Goal: Information Seeking & Learning: Learn about a topic

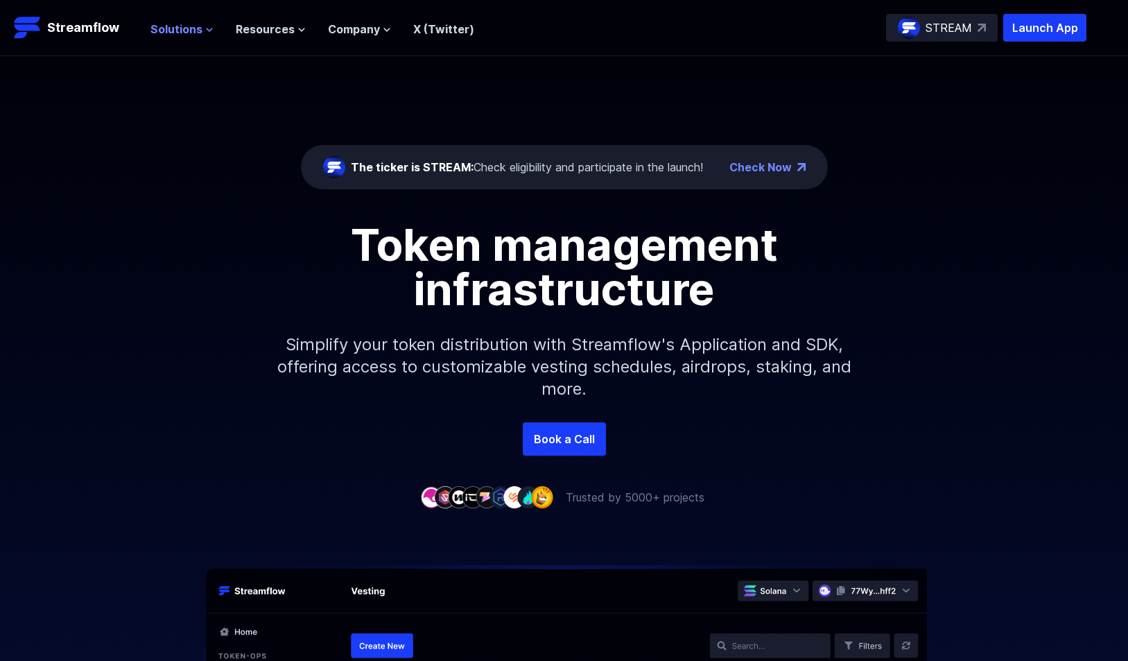
click at [209, 22] on button "Solutions" at bounding box center [181, 29] width 63 height 17
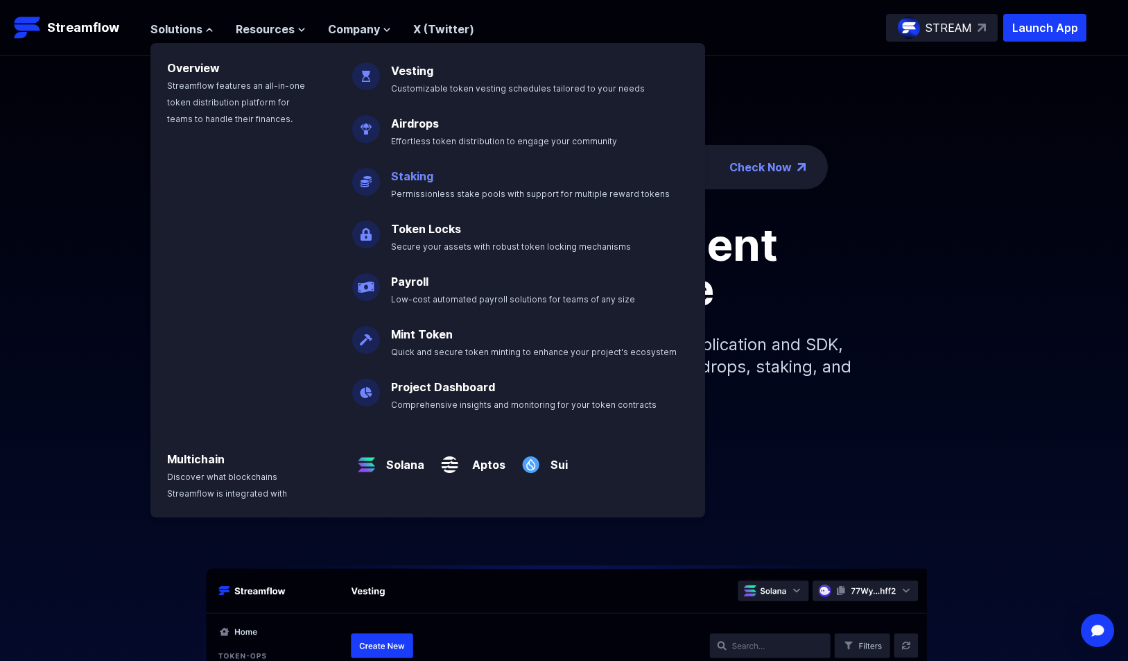
click at [414, 173] on link "Staking" at bounding box center [412, 176] width 42 height 14
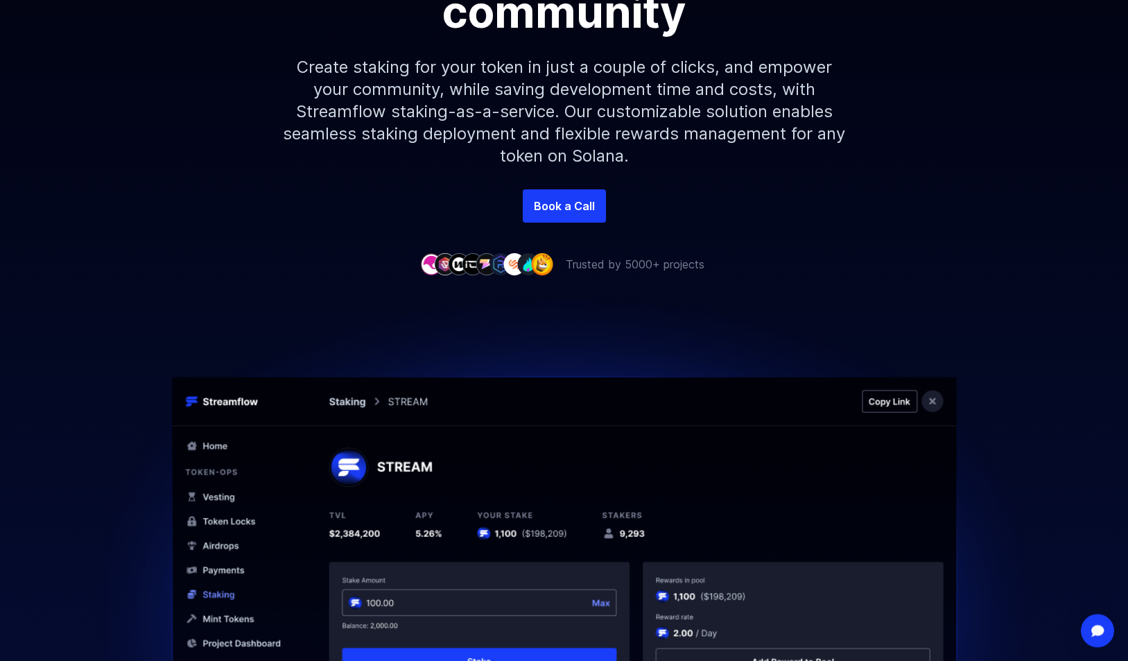
scroll to position [287, 0]
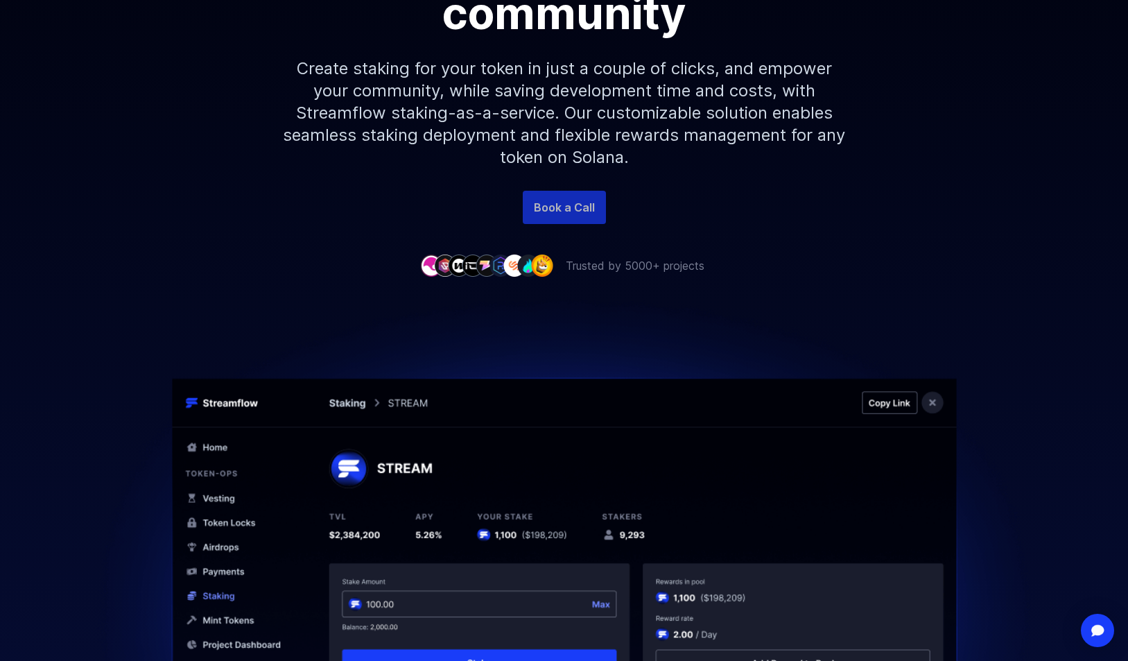
click at [561, 200] on link "Book a Call" at bounding box center [564, 207] width 83 height 33
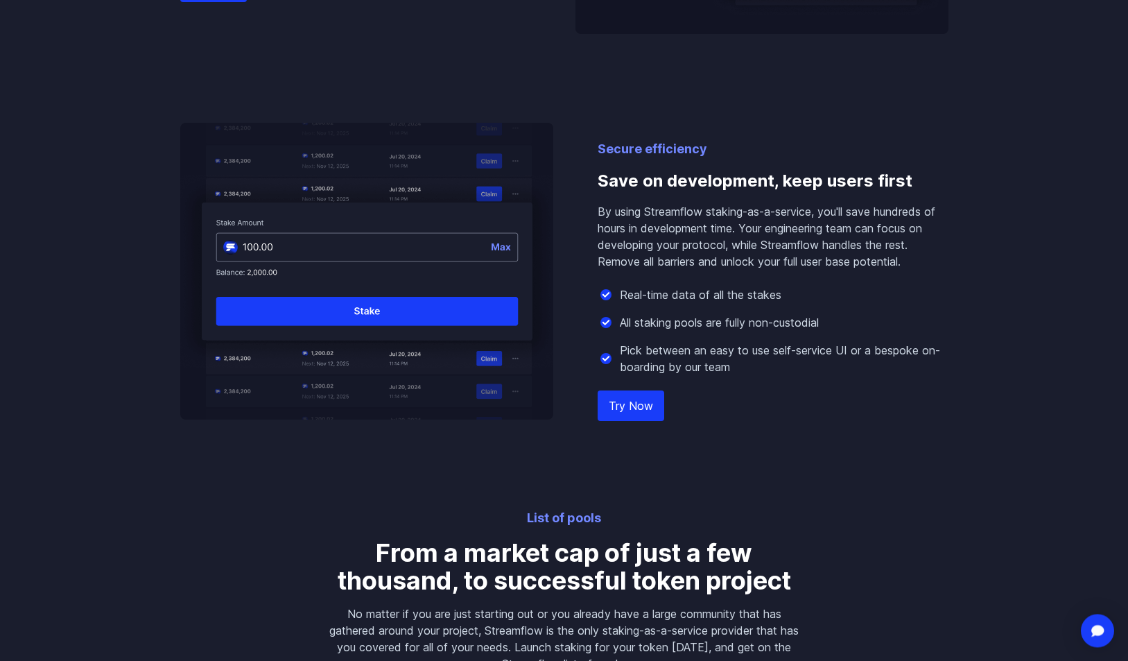
scroll to position [1530, 0]
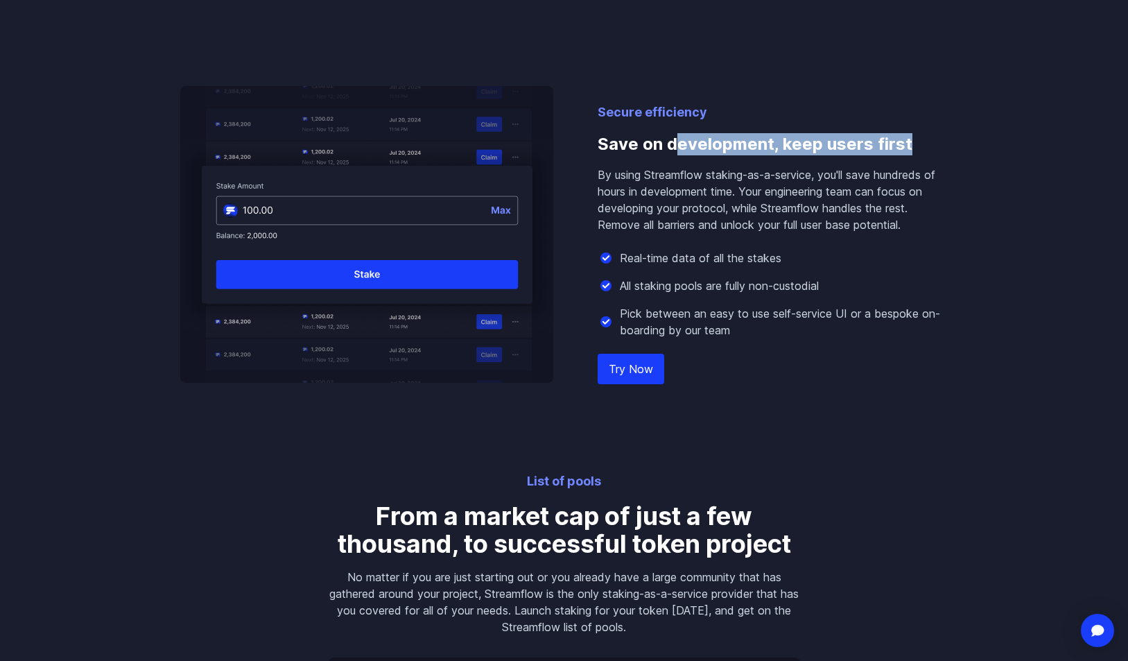
drag, startPoint x: 765, startPoint y: 127, endPoint x: 889, endPoint y: 132, distance: 124.9
click at [911, 122] on h3 "Save on development, keep users first" at bounding box center [772, 144] width 351 height 44
click at [782, 173] on p "By using Streamflow staking-as-a-service, you'll save hundreds of hours in deve…" at bounding box center [772, 199] width 351 height 67
drag, startPoint x: 825, startPoint y: 128, endPoint x: 857, endPoint y: 126, distance: 32.6
click at [857, 126] on h3 "Save on development, keep users first" at bounding box center [772, 144] width 351 height 44
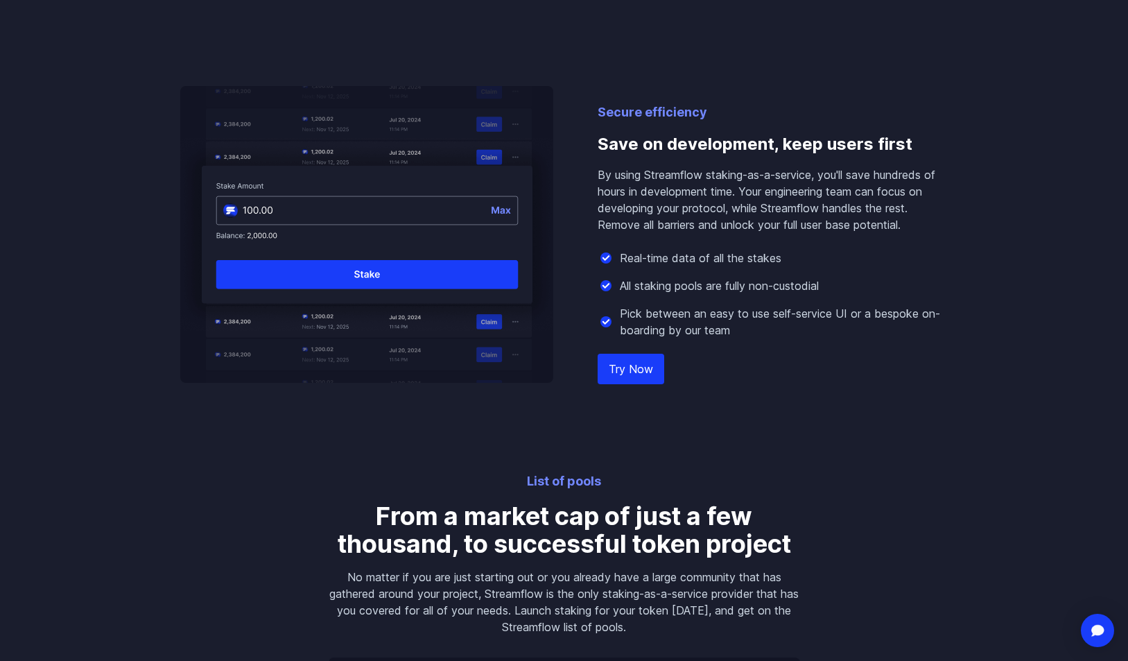
click at [719, 213] on p "By using Streamflow staking-as-a-service, you'll save hundreds of hours in deve…" at bounding box center [772, 199] width 351 height 67
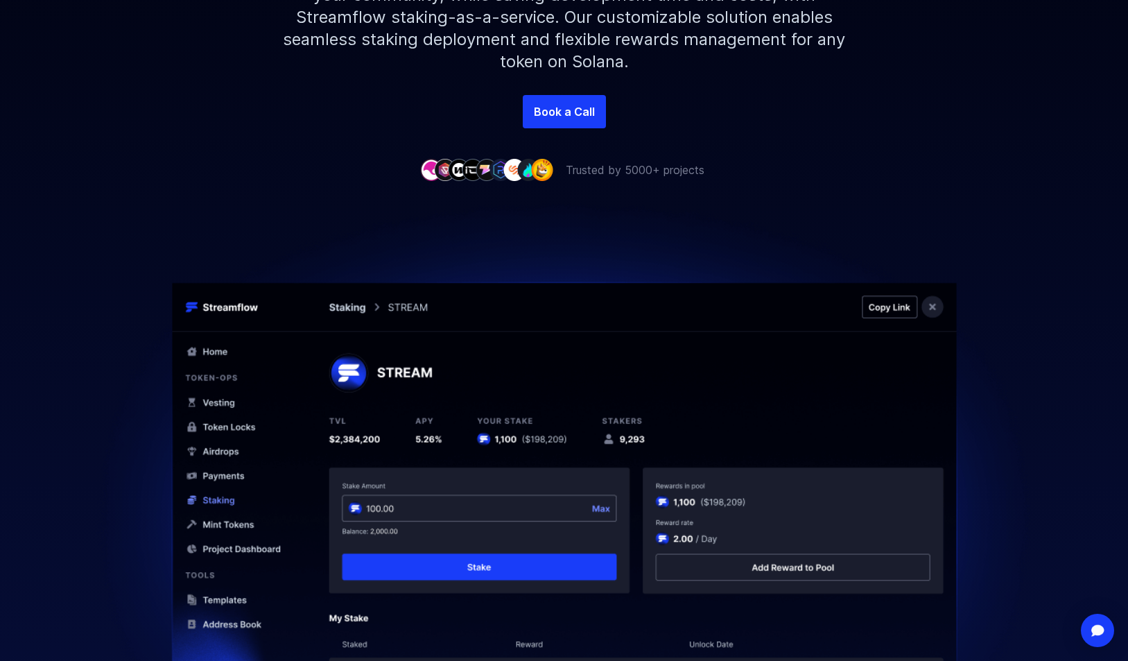
scroll to position [0, 0]
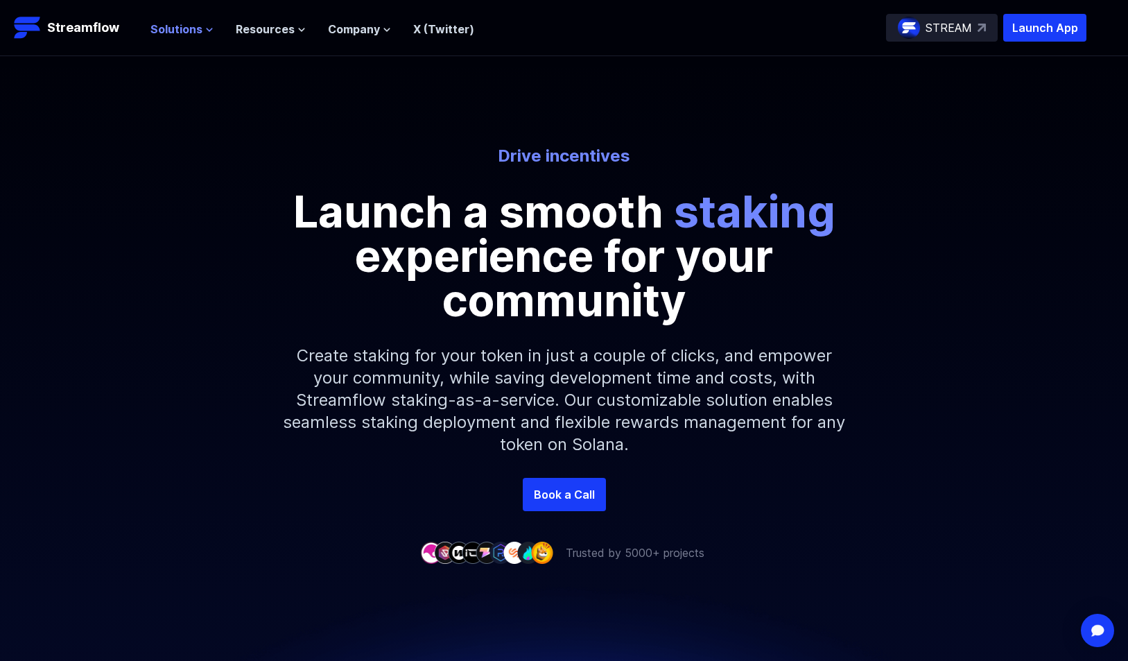
click at [201, 31] on button "Solutions" at bounding box center [181, 29] width 63 height 17
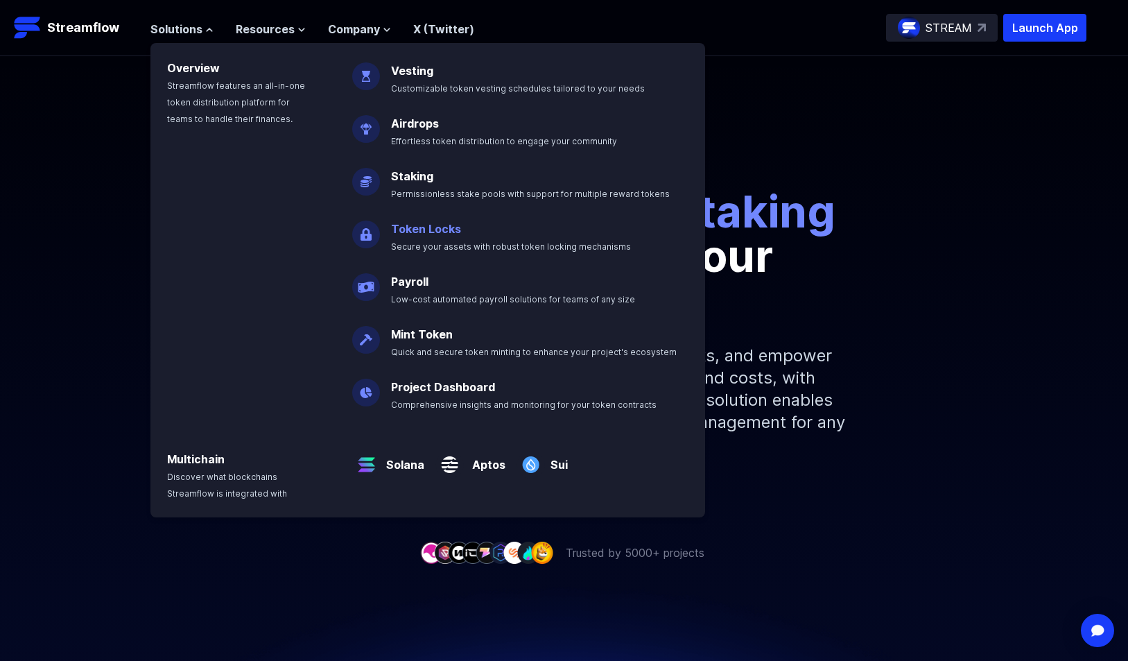
click at [415, 229] on link "Token Locks" at bounding box center [426, 229] width 70 height 14
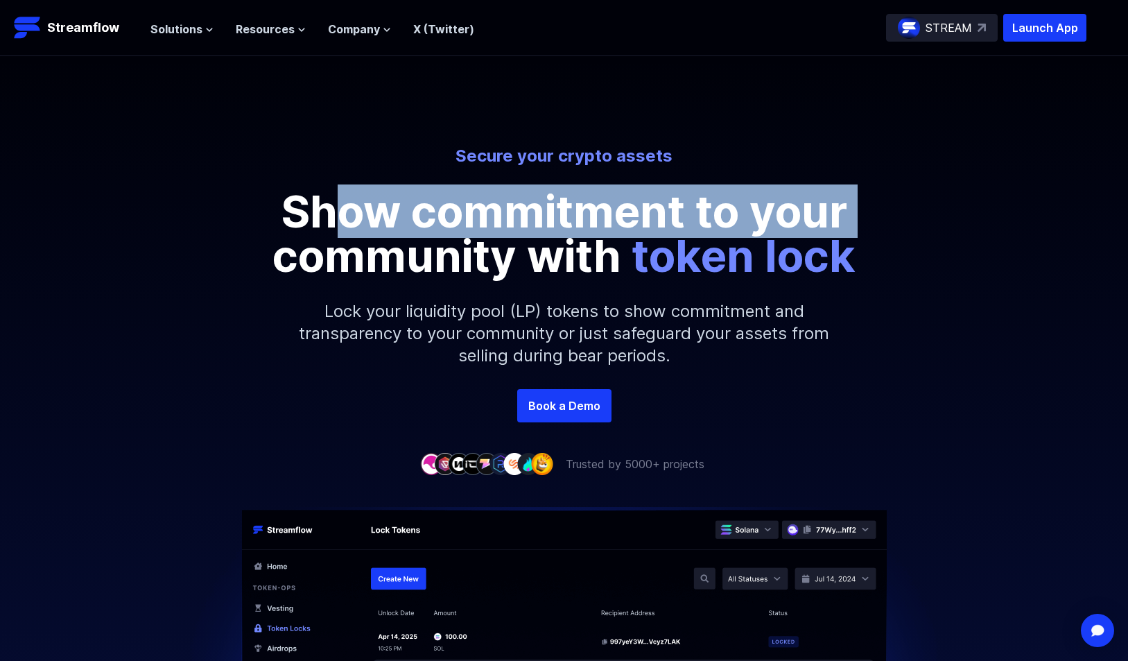
click at [760, 205] on p "Show commitment to your community with token lock" at bounding box center [564, 233] width 624 height 89
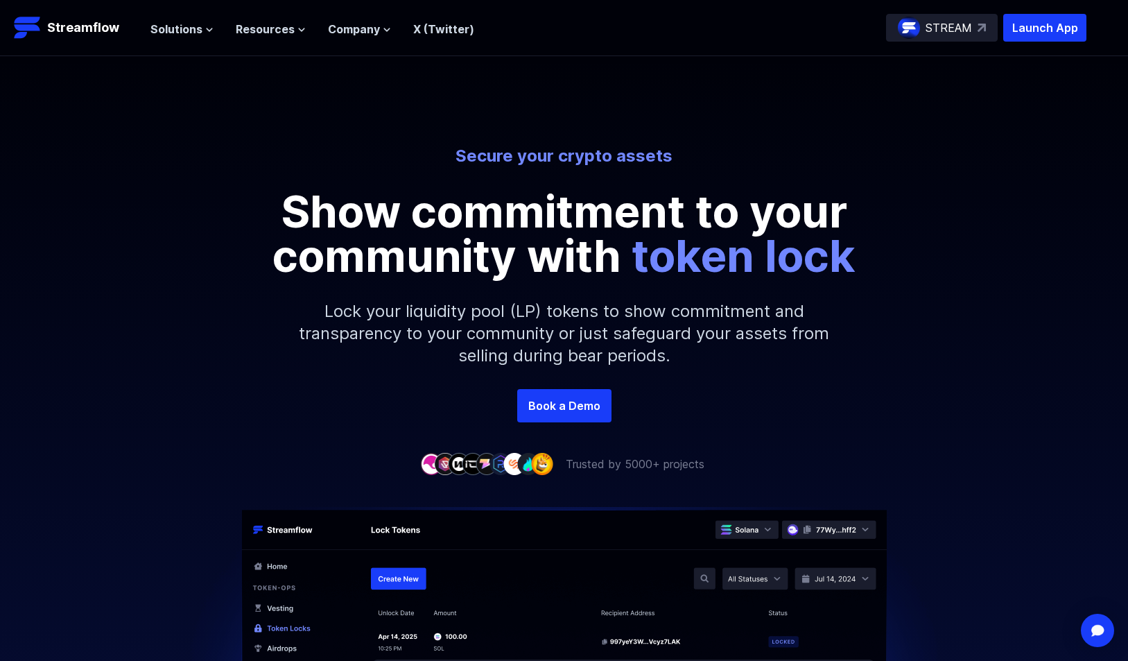
click at [760, 205] on p "Show commitment to your community with token lock" at bounding box center [564, 233] width 624 height 89
click at [441, 247] on p "Show commitment to your community with token lock" at bounding box center [564, 233] width 624 height 89
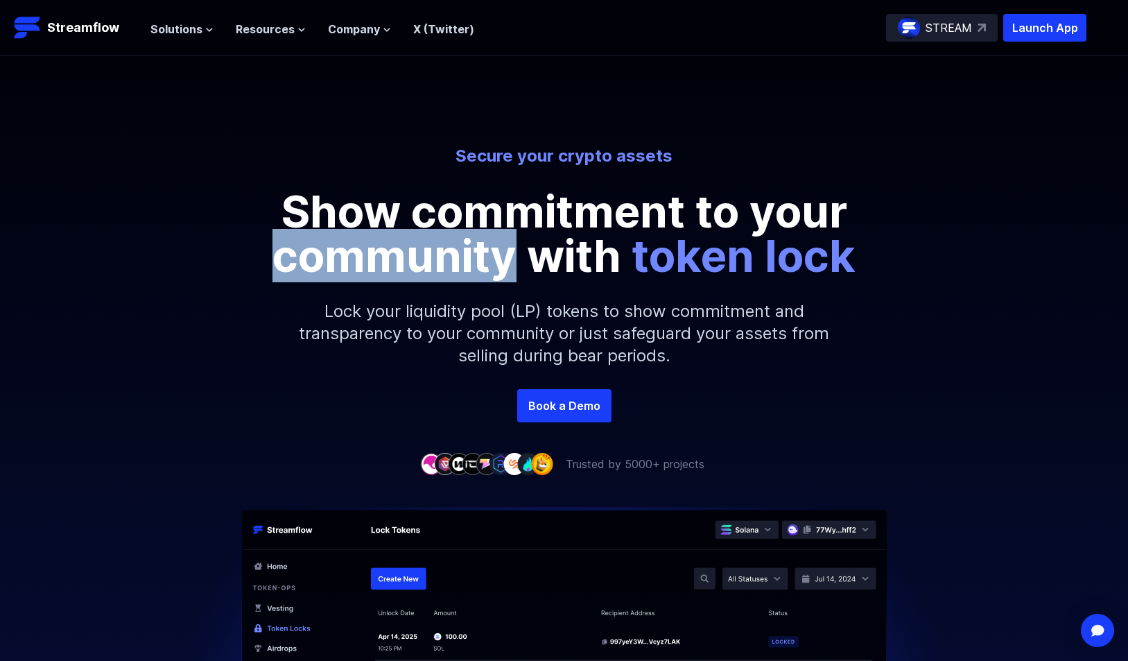
click at [441, 247] on p "Show commitment to your community with token lock" at bounding box center [564, 233] width 624 height 89
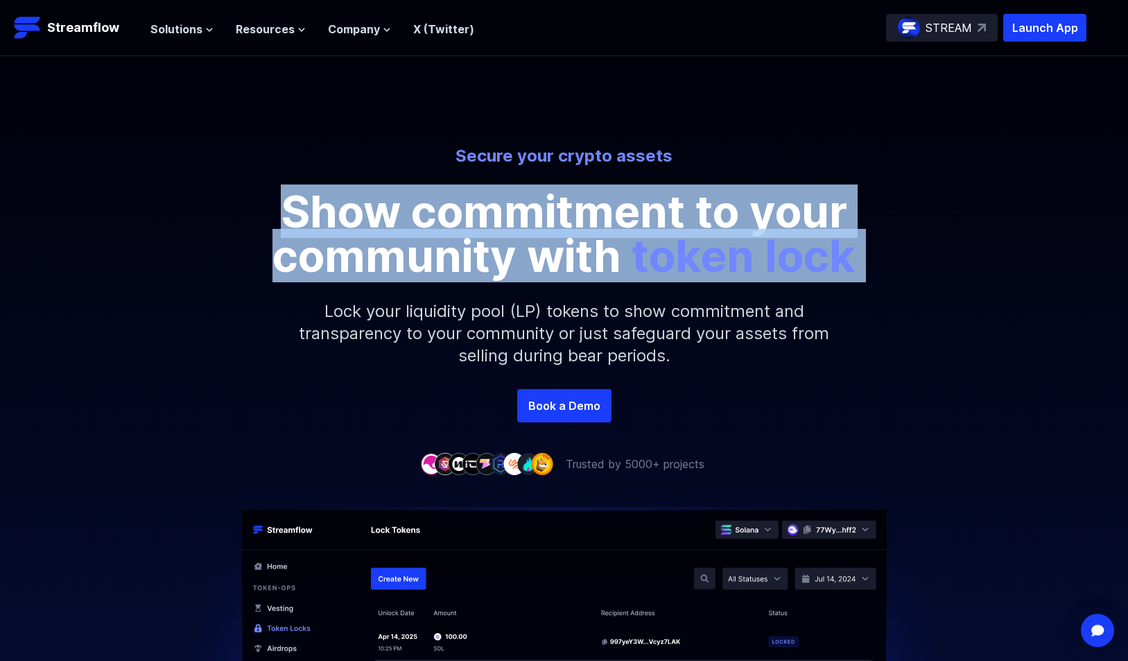
click at [441, 247] on p "Show commitment to your community with token lock" at bounding box center [564, 233] width 624 height 89
click at [774, 252] on span "token lock" at bounding box center [743, 255] width 224 height 53
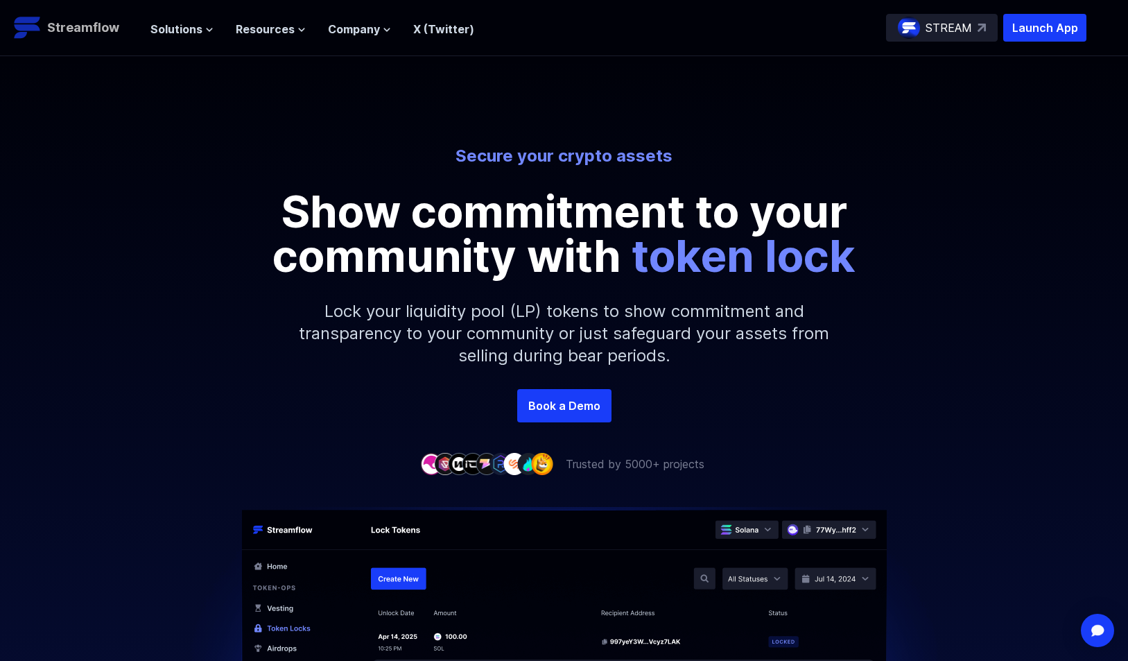
click at [67, 33] on p "Streamflow" at bounding box center [83, 27] width 72 height 19
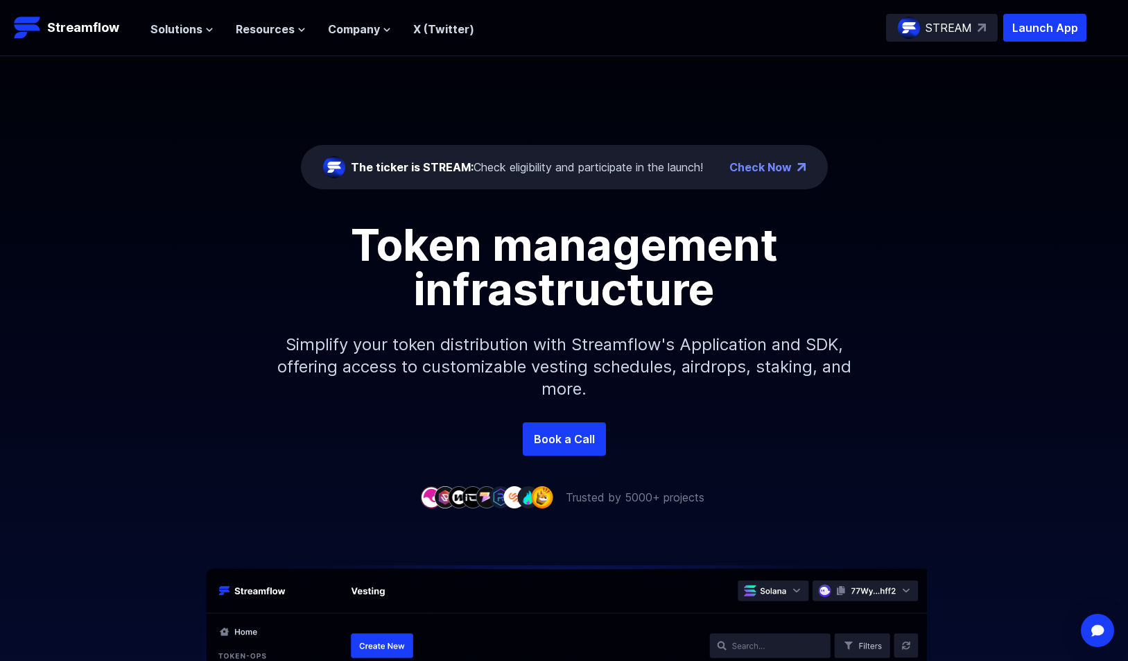
click at [255, 225] on h1 "Token management infrastructure" at bounding box center [564, 266] width 624 height 89
click at [184, 24] on span "Solutions" at bounding box center [176, 29] width 52 height 17
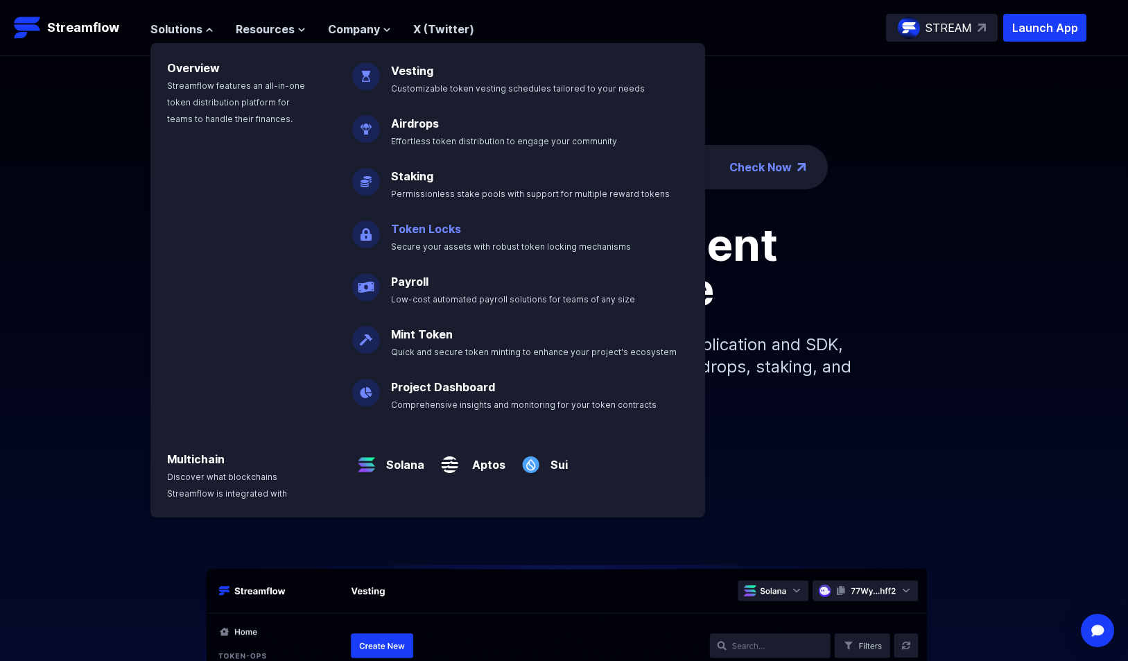
click at [414, 230] on link "Token Locks" at bounding box center [426, 229] width 70 height 14
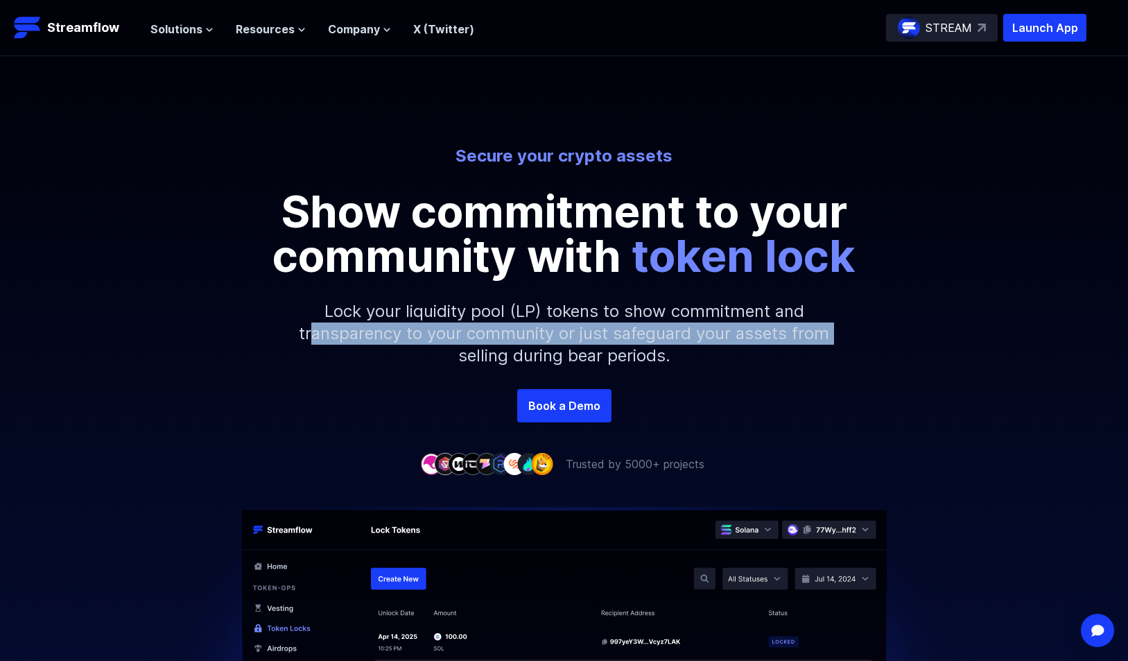
drag, startPoint x: 329, startPoint y: 340, endPoint x: 874, endPoint y: 326, distance: 545.7
click at [874, 326] on div "Secure your crypto assets Show commitment to your community with token lock Loc…" at bounding box center [564, 267] width 1128 height 244
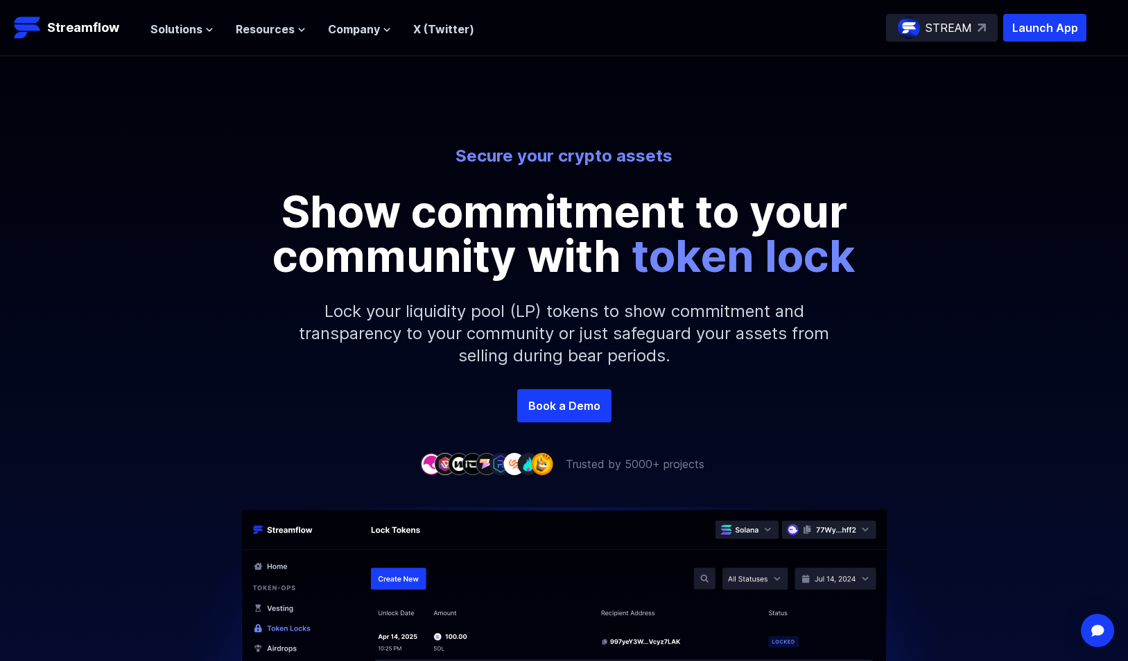
click at [623, 344] on p "Lock your liquidity pool (LP) tokens to show commitment and transparency to you…" at bounding box center [564, 333] width 596 height 111
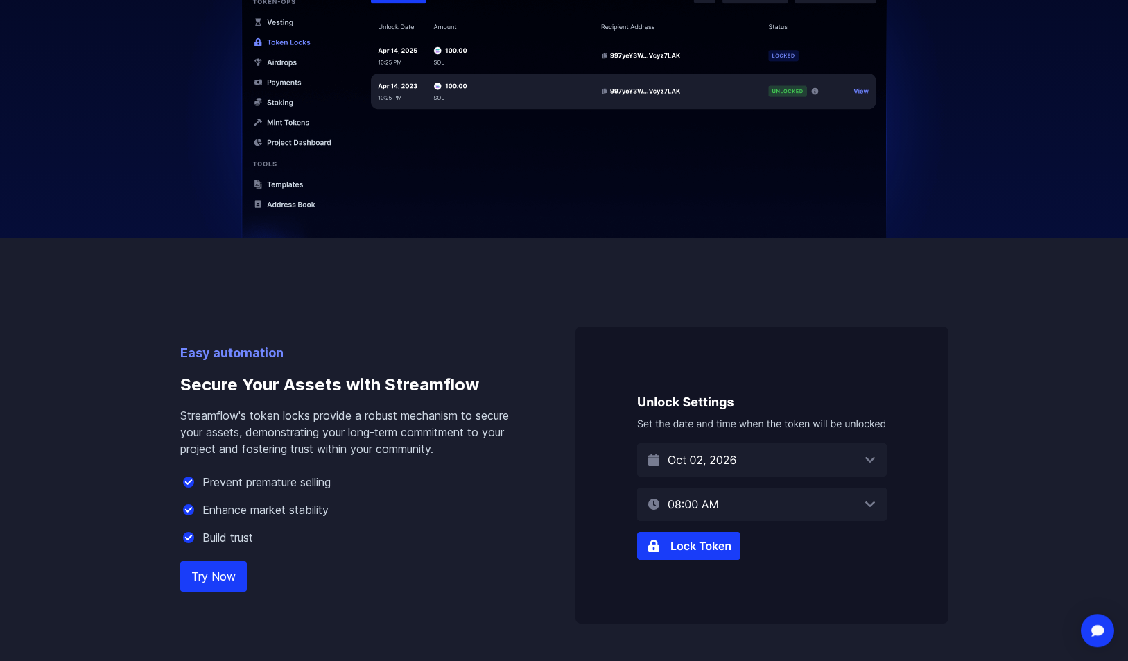
scroll to position [861, 0]
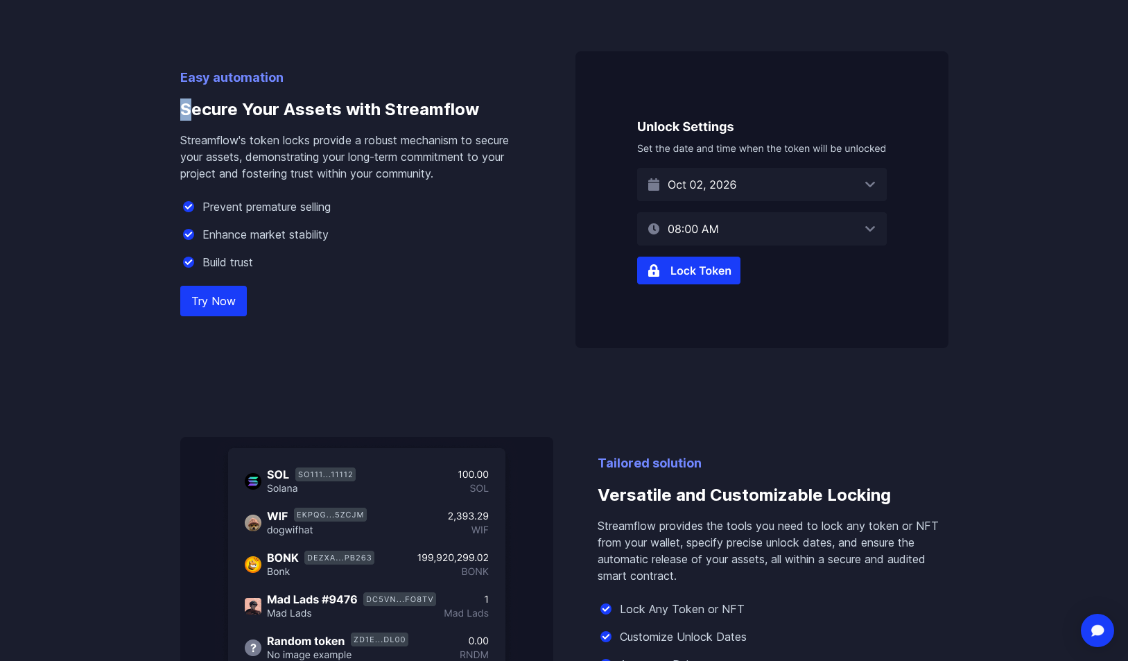
drag, startPoint x: 313, startPoint y: 107, endPoint x: 478, endPoint y: 93, distance: 165.6
click at [478, 93] on h3 "Secure Your Assets with Streamflow" at bounding box center [355, 109] width 351 height 44
click at [372, 129] on h3 "Secure Your Assets with Streamflow" at bounding box center [355, 109] width 351 height 44
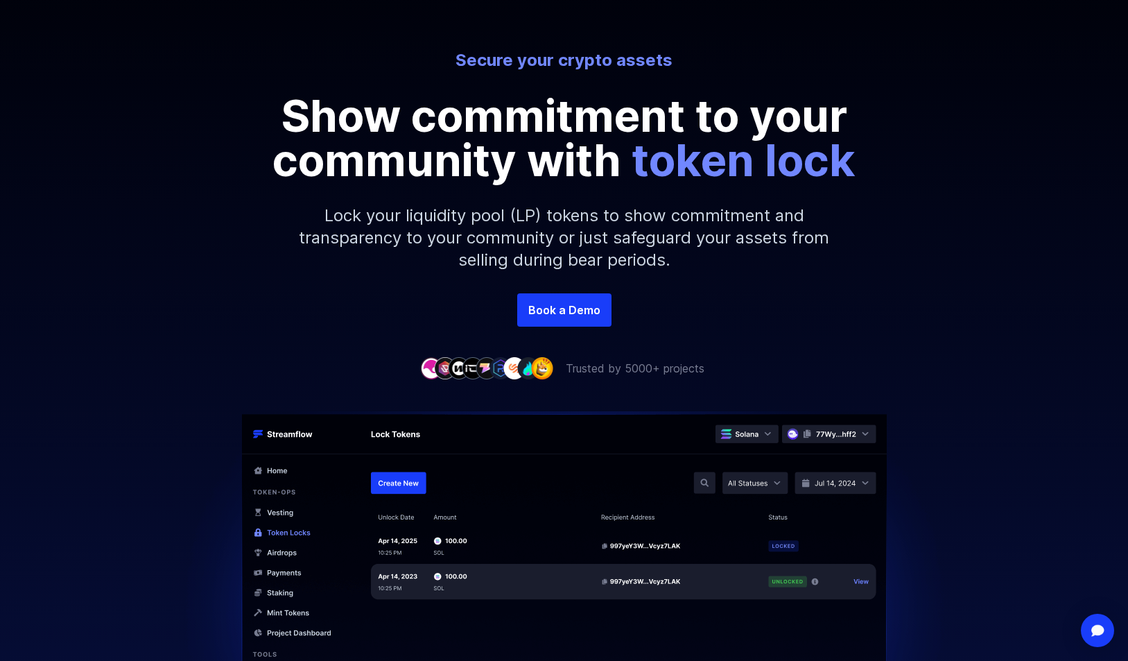
scroll to position [0, 0]
